Goal: Navigation & Orientation: Find specific page/section

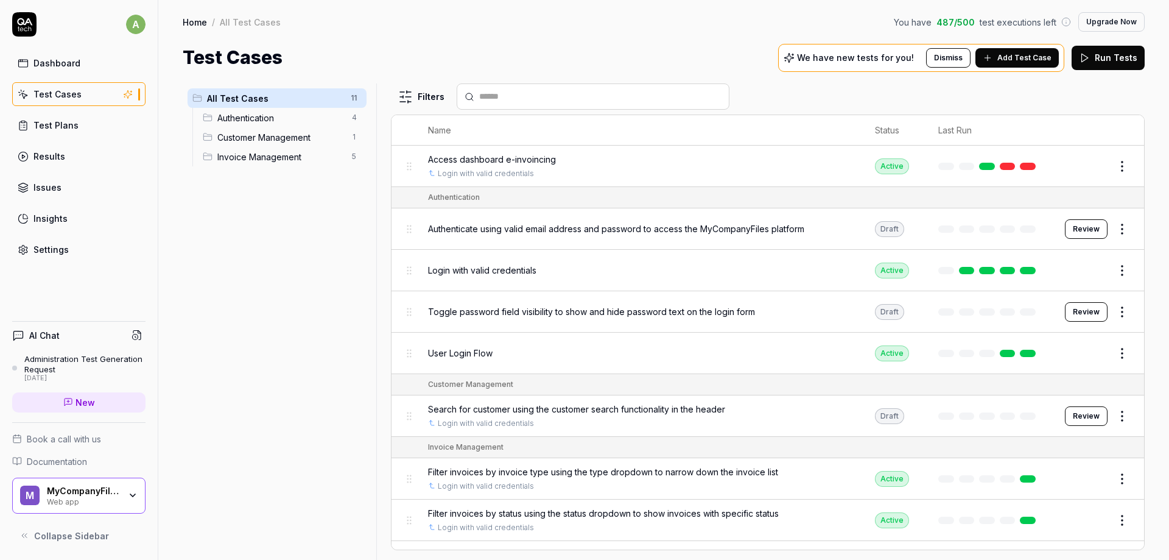
click at [51, 256] on link "Settings" at bounding box center [78, 250] width 133 height 24
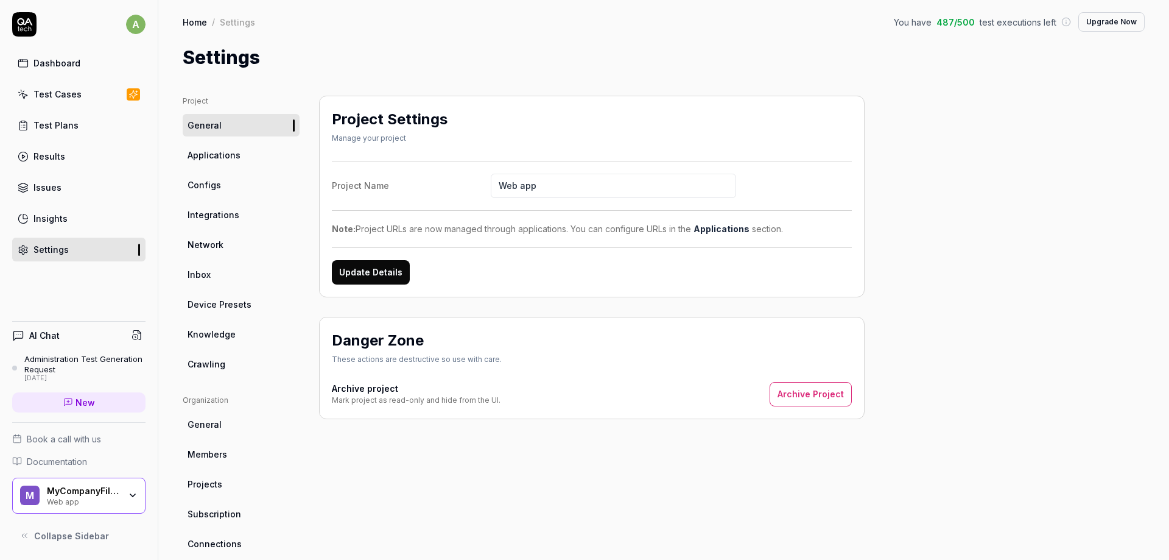
click at [224, 448] on span "Members" at bounding box center [208, 454] width 40 height 13
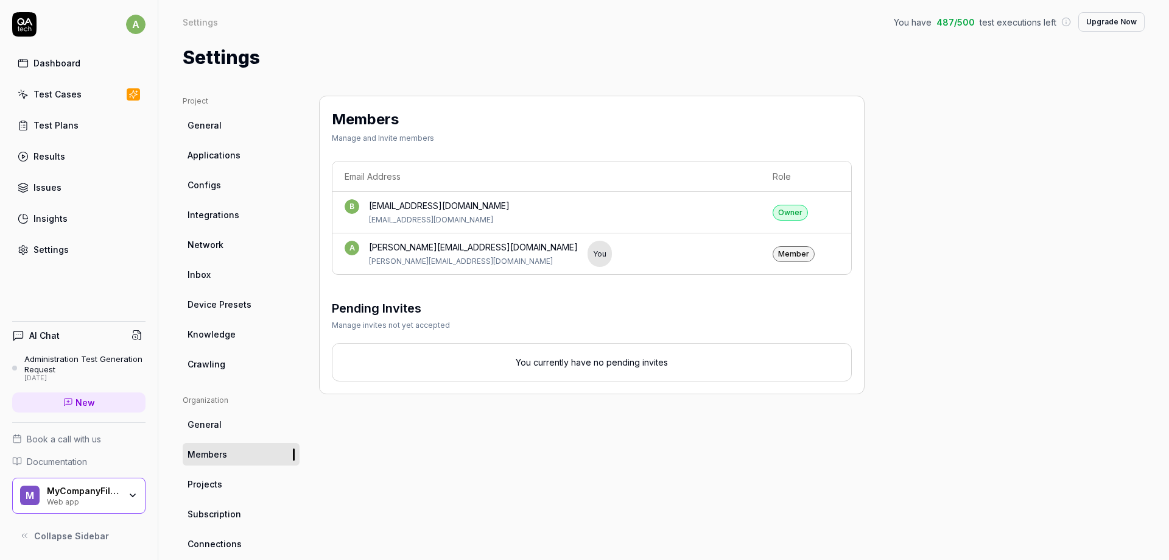
click at [86, 91] on link "Test Cases" at bounding box center [78, 94] width 133 height 24
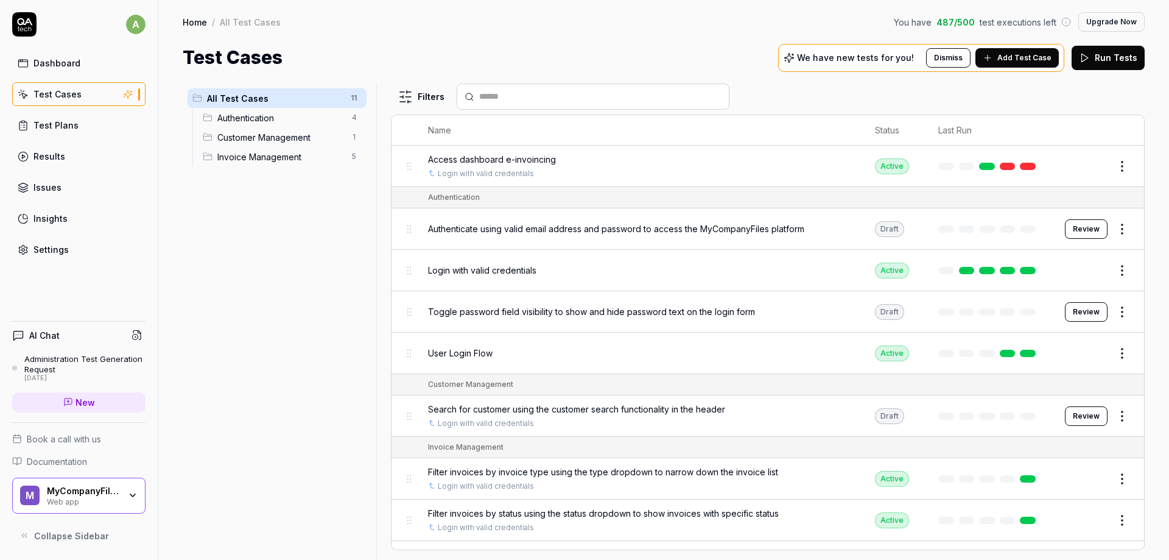
click at [1032, 61] on span "Add Test Case" at bounding box center [1025, 57] width 54 height 11
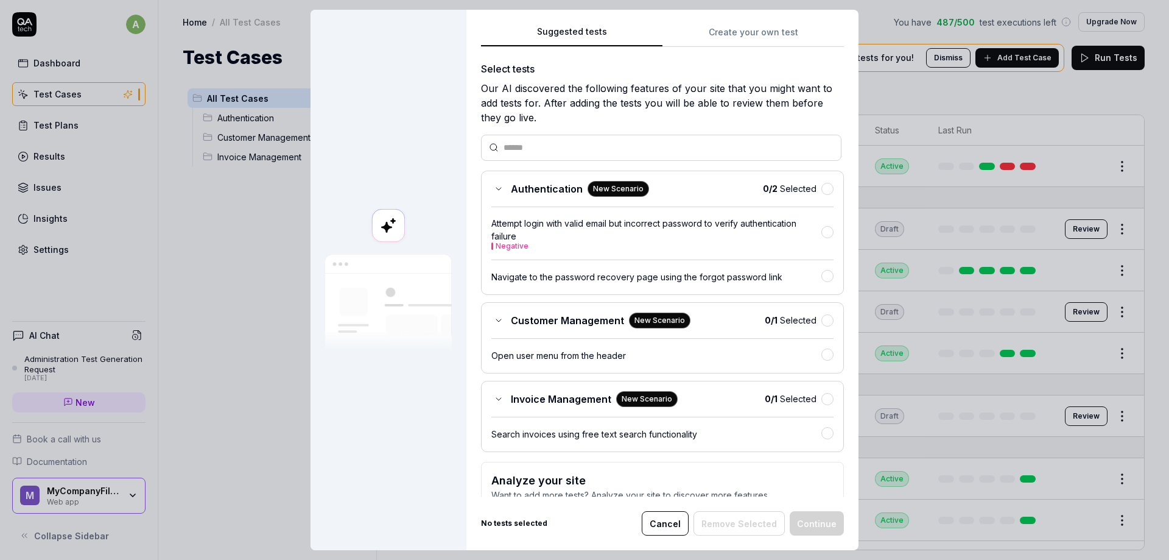
scroll to position [72, 0]
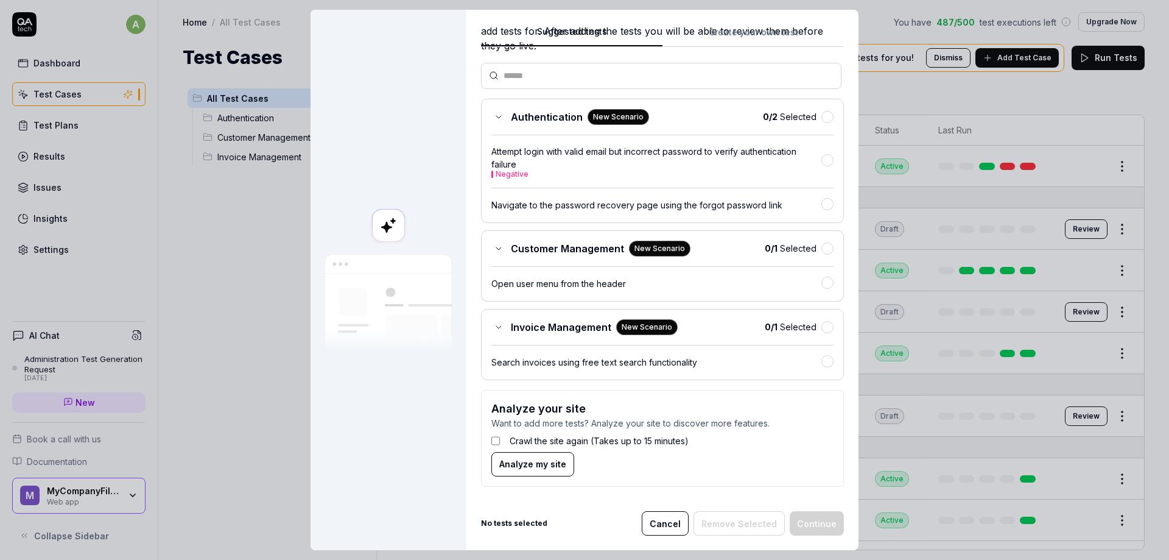
click at [282, 372] on body "a Dashboard Test Cases Test Plans Results Issues Insights Settings AI Chat Admi…" at bounding box center [584, 280] width 1169 height 560
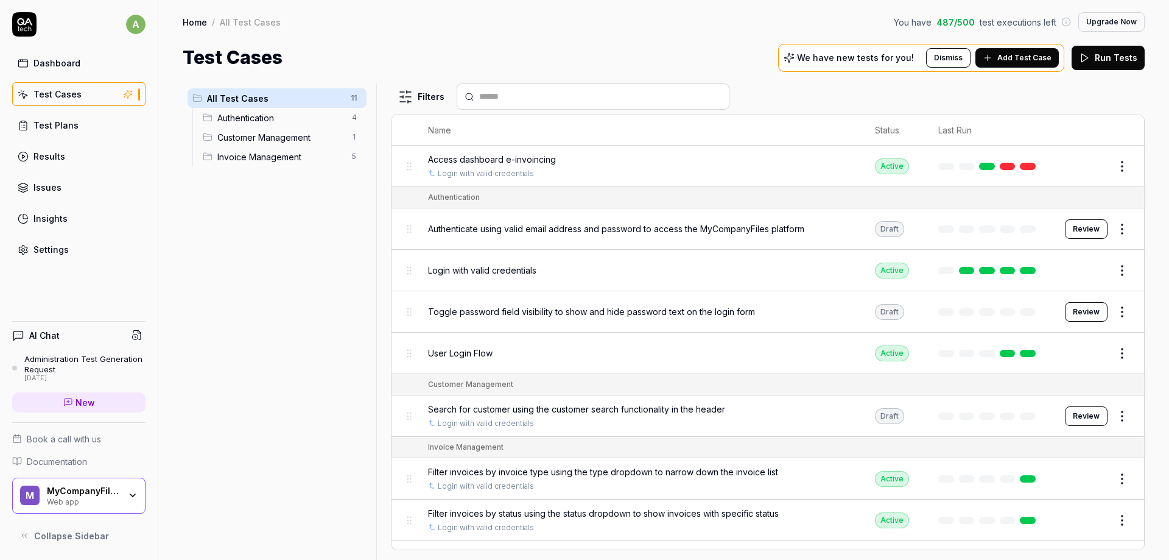
click at [0, 136] on div "a Dashboard Test Cases Test Plans Results Issues Insights Settings" at bounding box center [79, 136] width 158 height 249
click at [47, 121] on div "Test Plans" at bounding box center [55, 125] width 45 height 13
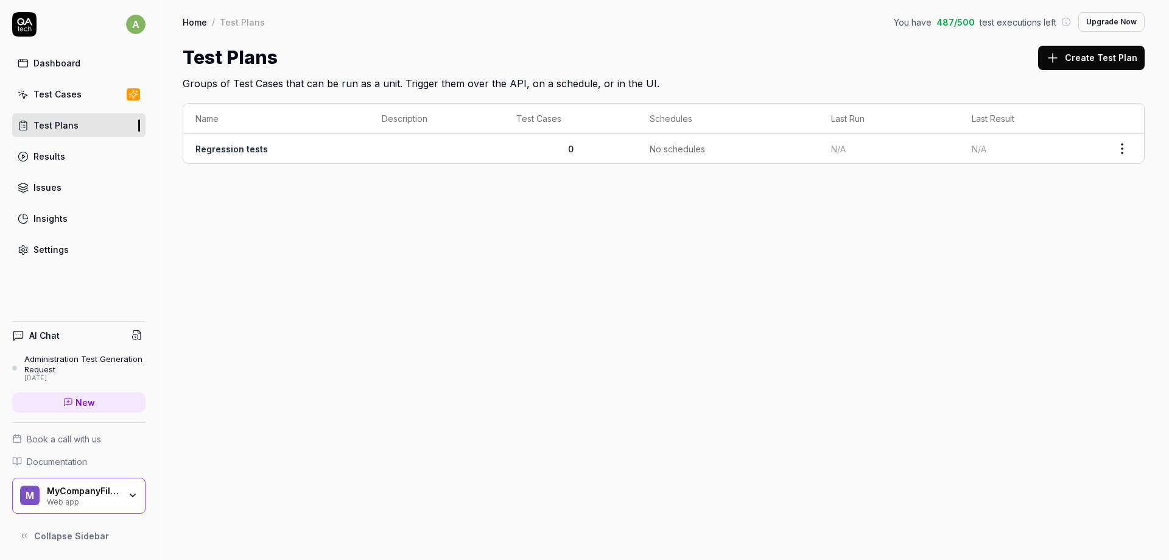
click at [80, 63] on link "Dashboard" at bounding box center [78, 63] width 133 height 24
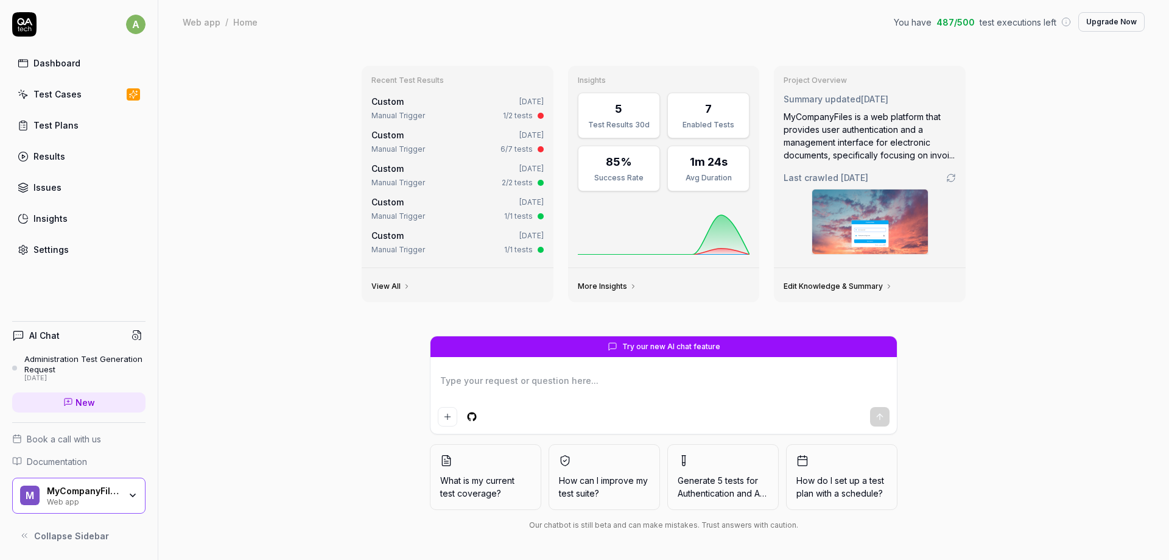
type textarea "*"
click at [339, 322] on div "Recent Test Results Custom [DATE] Manual Trigger 1/2 tests Custom [DATE] Manual…" at bounding box center [663, 302] width 1011 height 516
click at [58, 100] on div "Test Cases" at bounding box center [57, 94] width 48 height 13
